Goal: Communication & Community: Answer question/provide support

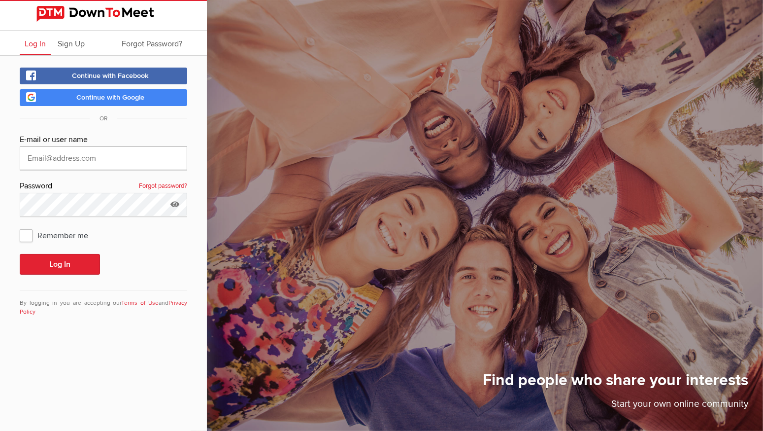
click at [112, 159] on input "text" at bounding box center [104, 158] width 168 height 24
type input "[PERSON_NAME][EMAIL_ADDRESS][DOMAIN_NAME]"
click at [69, 262] on button "Log In" at bounding box center [60, 264] width 80 height 21
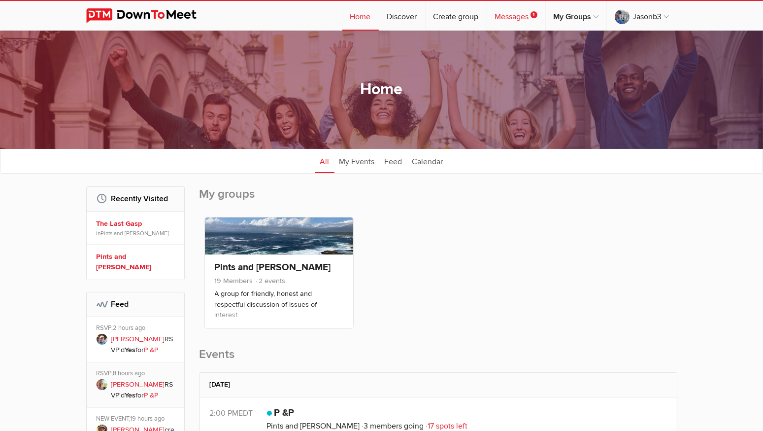
click at [510, 18] on link "Messages 1" at bounding box center [516, 16] width 58 height 30
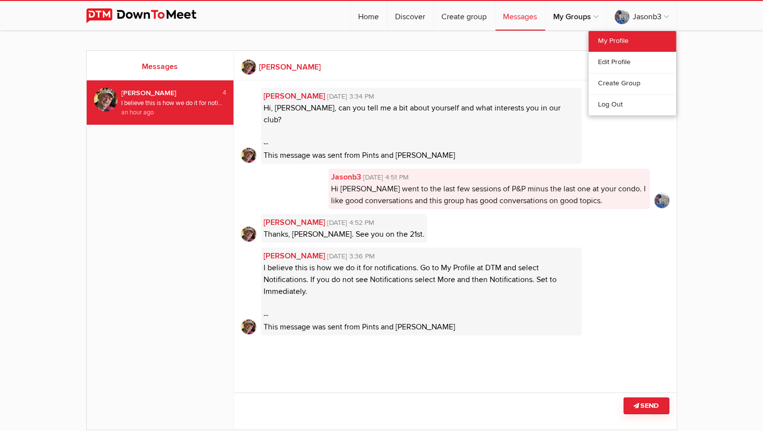
click at [627, 36] on link "My Profile" at bounding box center [633, 41] width 88 height 21
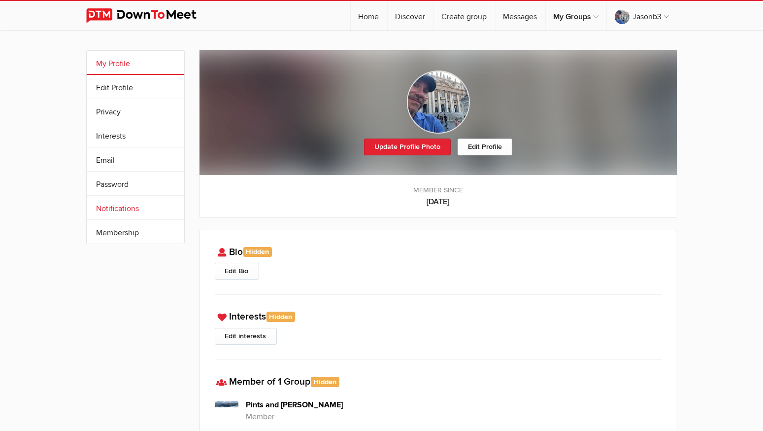
click at [115, 208] on link "Notifications" at bounding box center [136, 208] width 98 height 24
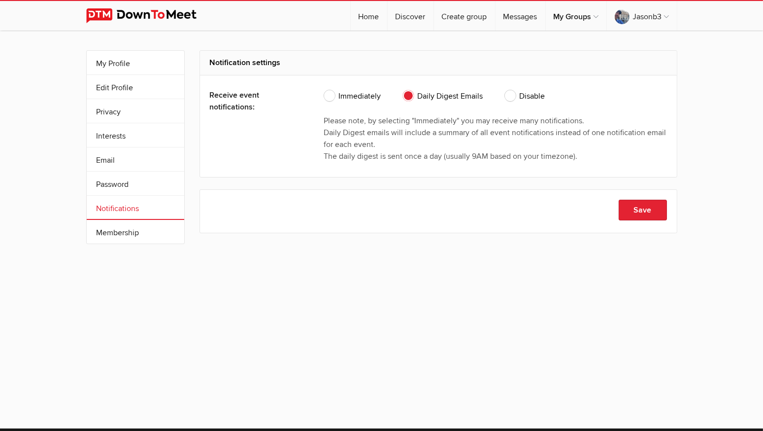
click at [325, 95] on span "Immediately" at bounding box center [352, 96] width 57 height 12
click at [324, 90] on input "Immediately" at bounding box center [324, 90] width 0 height 0
radio input "true"
click at [642, 207] on button "Save" at bounding box center [643, 210] width 48 height 21
click at [513, 12] on link "Messages" at bounding box center [521, 16] width 50 height 30
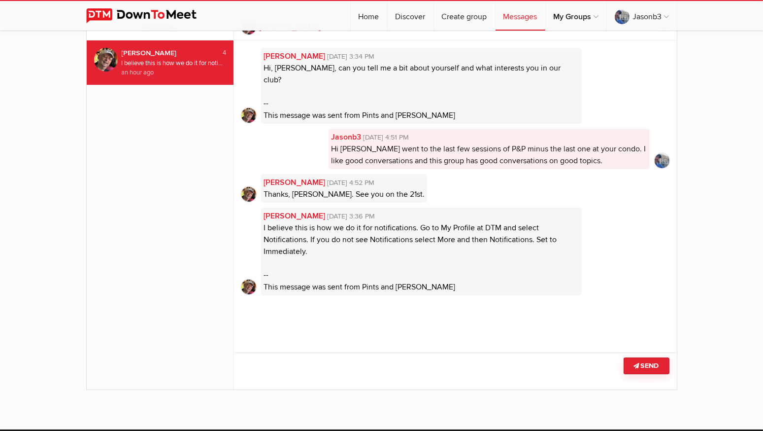
scroll to position [41, 0]
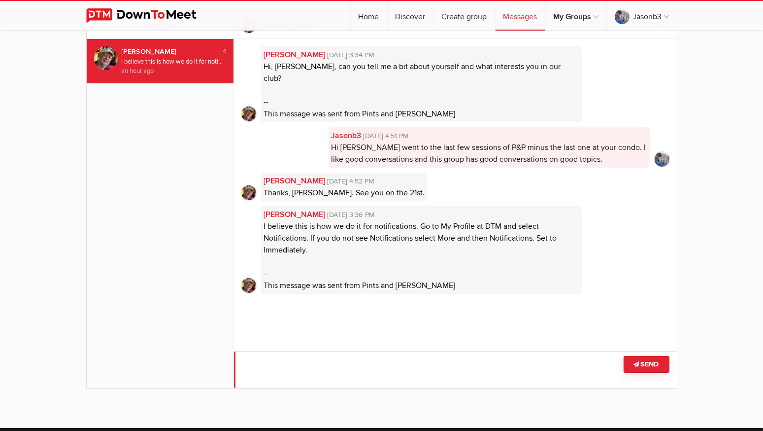
click at [353, 363] on textarea at bounding box center [455, 369] width 443 height 37
type textarea "Thanks, [PERSON_NAME]"
click at [645, 369] on button "Send" at bounding box center [647, 364] width 46 height 17
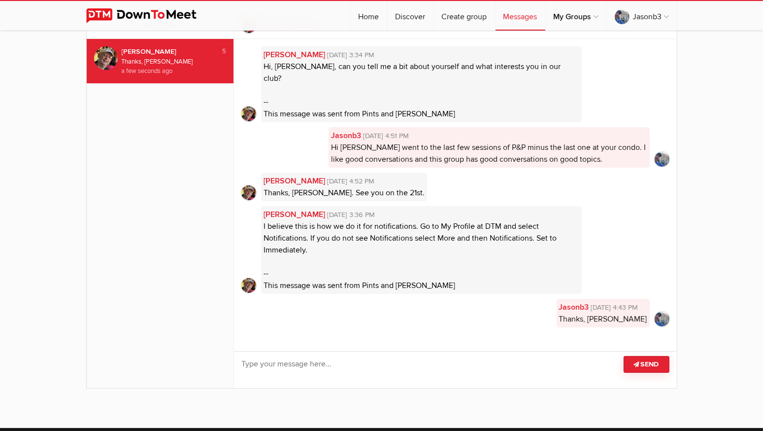
scroll to position [0, 0]
